Goal: Transaction & Acquisition: Register for event/course

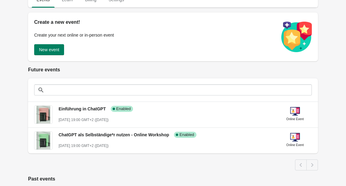
scroll to position [62, 0]
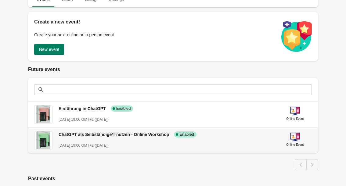
click at [99, 137] on h3 "ChatGPT als Selbständige*r nutzen - Online Workshop" at bounding box center [114, 135] width 110 height 6
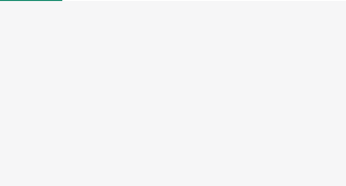
select select "US"
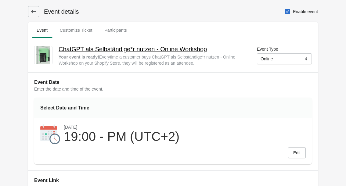
click at [116, 49] on h2 "ChatGPT als Selbständige*r nutzen - Online Workshop" at bounding box center [153, 49] width 188 height 10
click at [36, 9] on icon at bounding box center [34, 12] width 6 height 6
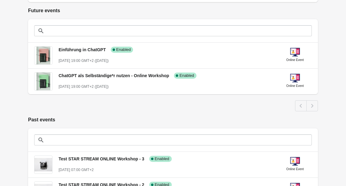
scroll to position [120, 0]
